Goal: Register for event/course

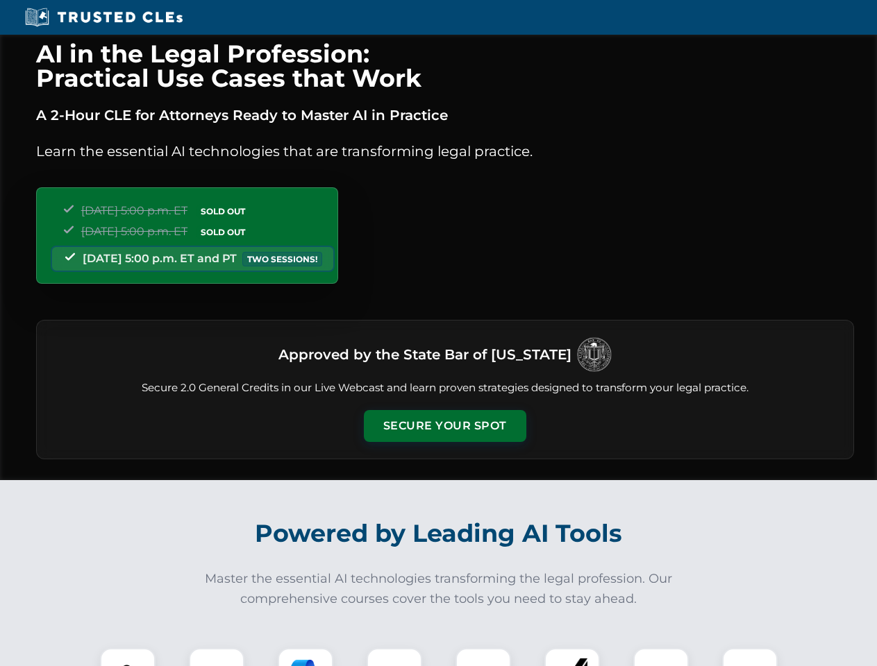
click at [444, 426] on button "Secure Your Spot" at bounding box center [445, 426] width 162 height 32
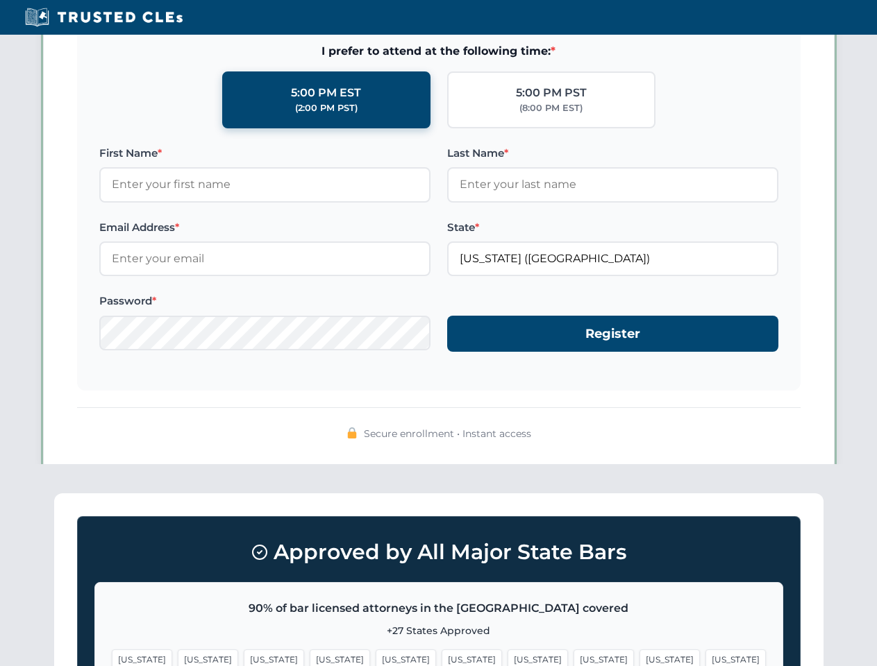
click at [507, 657] on span "[US_STATE]" at bounding box center [537, 660] width 60 height 20
click at [639, 657] on span "[US_STATE]" at bounding box center [669, 660] width 60 height 20
